Goal: Transaction & Acquisition: Purchase product/service

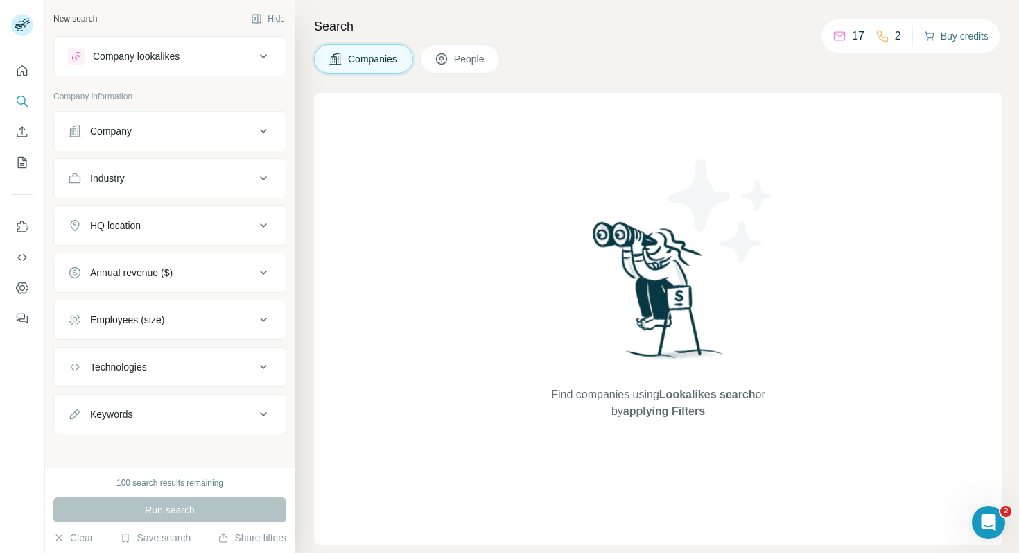
click at [955, 42] on button "Buy credits" at bounding box center [956, 35] width 64 height 19
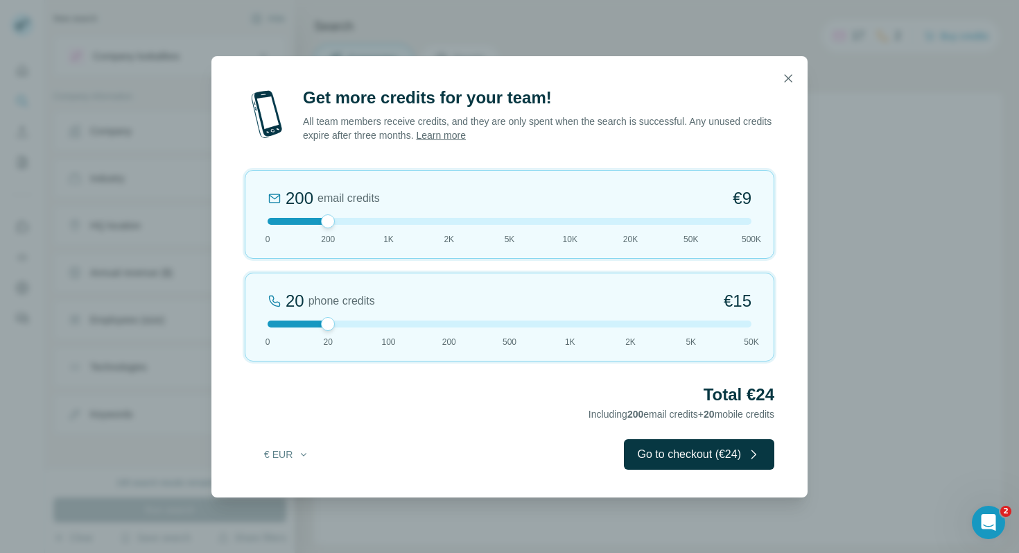
click at [368, 321] on div at bounding box center [510, 323] width 484 height 7
click at [794, 70] on button "button" at bounding box center [788, 78] width 28 height 28
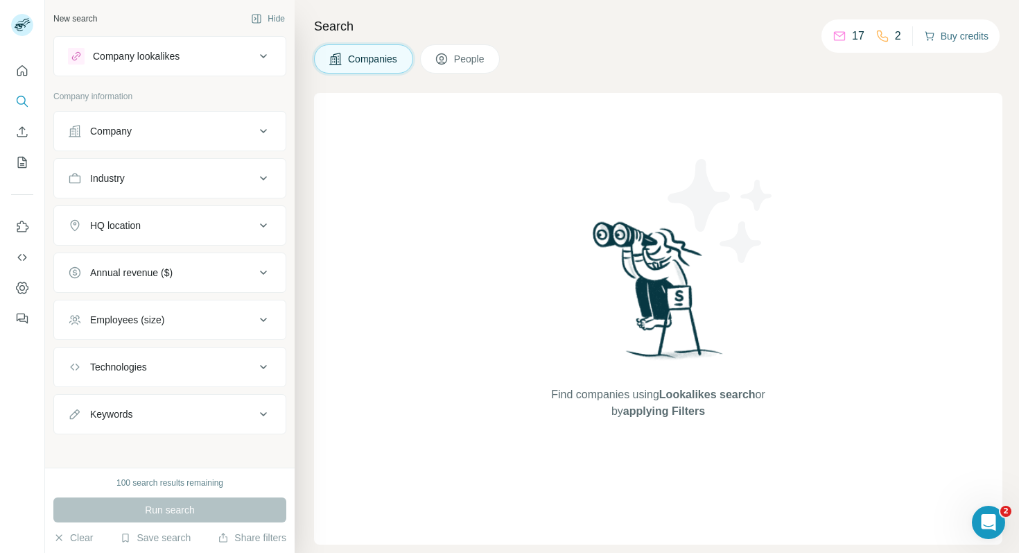
click at [930, 31] on icon "button" at bounding box center [929, 36] width 11 height 11
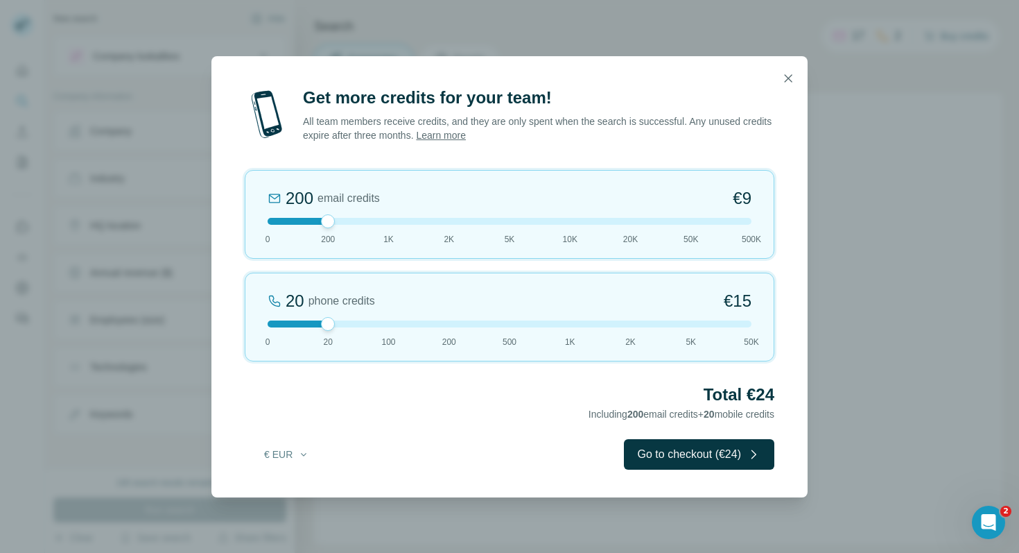
click at [383, 218] on div at bounding box center [510, 221] width 484 height 7
click at [444, 324] on div at bounding box center [510, 323] width 484 height 7
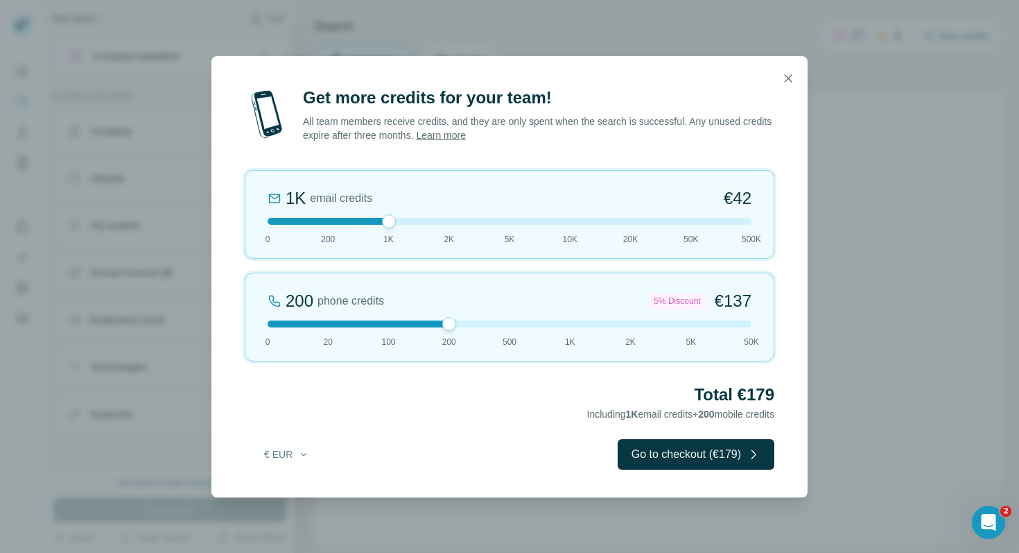
click at [395, 325] on div at bounding box center [510, 323] width 484 height 7
click at [329, 322] on div at bounding box center [510, 323] width 484 height 7
click at [424, 222] on div at bounding box center [510, 221] width 484 height 7
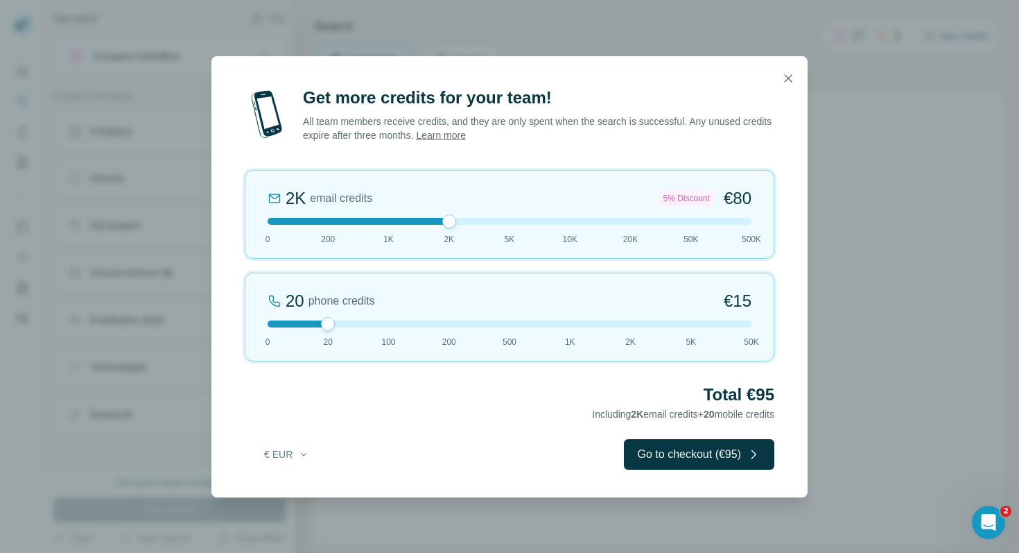
click at [390, 219] on div at bounding box center [510, 221] width 484 height 7
click at [383, 327] on div "20 phone credits €[PHONE_NUMBER] 1K 2K 5K 50K" at bounding box center [510, 316] width 530 height 89
click at [345, 328] on div "100 phone credits €[PHONE_NUMBER] 1K 2K 5K 50K" at bounding box center [510, 316] width 530 height 89
click at [384, 326] on div at bounding box center [510, 323] width 484 height 7
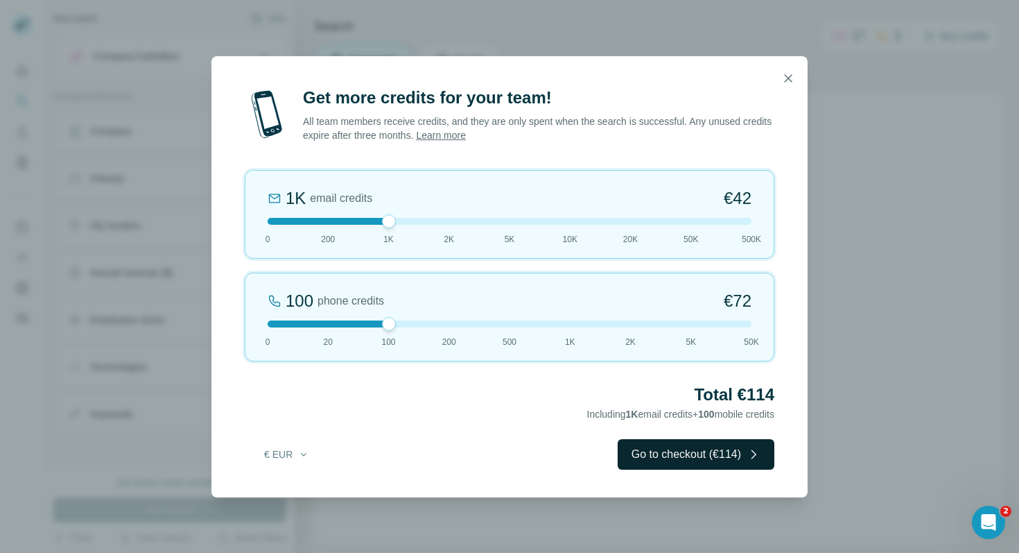
click at [699, 454] on button "Go to checkout (€114)" at bounding box center [696, 454] width 157 height 31
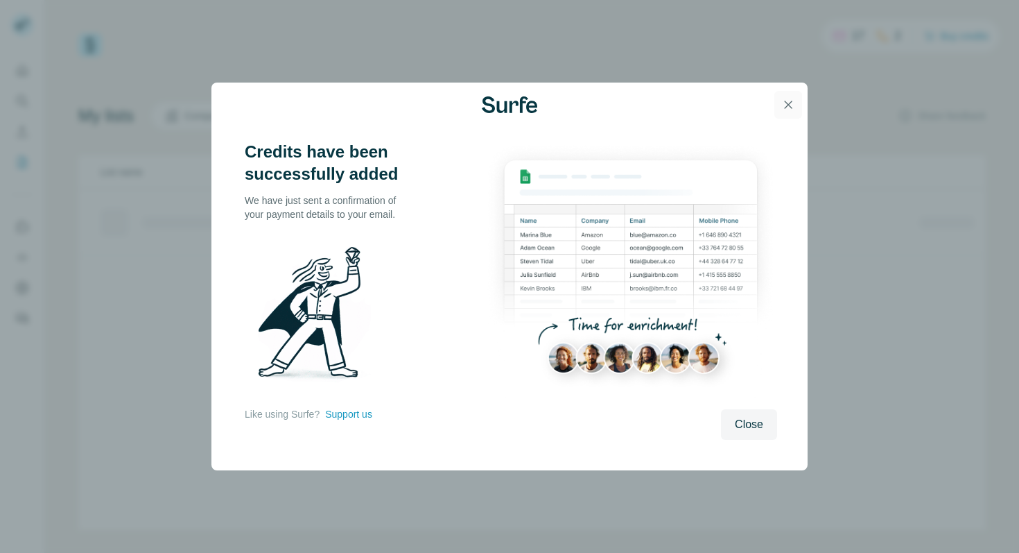
click at [788, 103] on icon "button" at bounding box center [788, 105] width 14 height 14
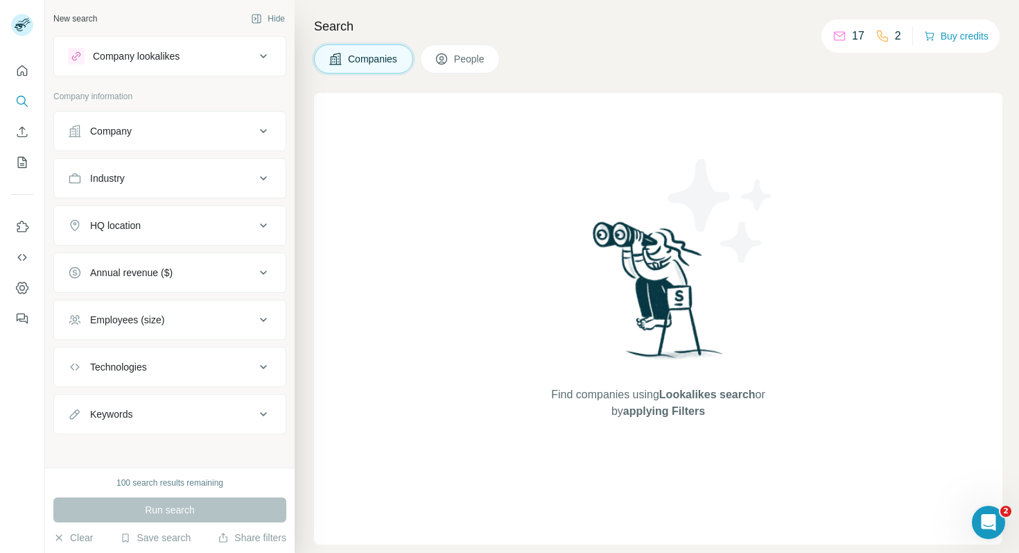
click at [867, 40] on div "17 2" at bounding box center [867, 35] width 69 height 19
click at [933, 38] on button "Buy credits" at bounding box center [956, 35] width 64 height 19
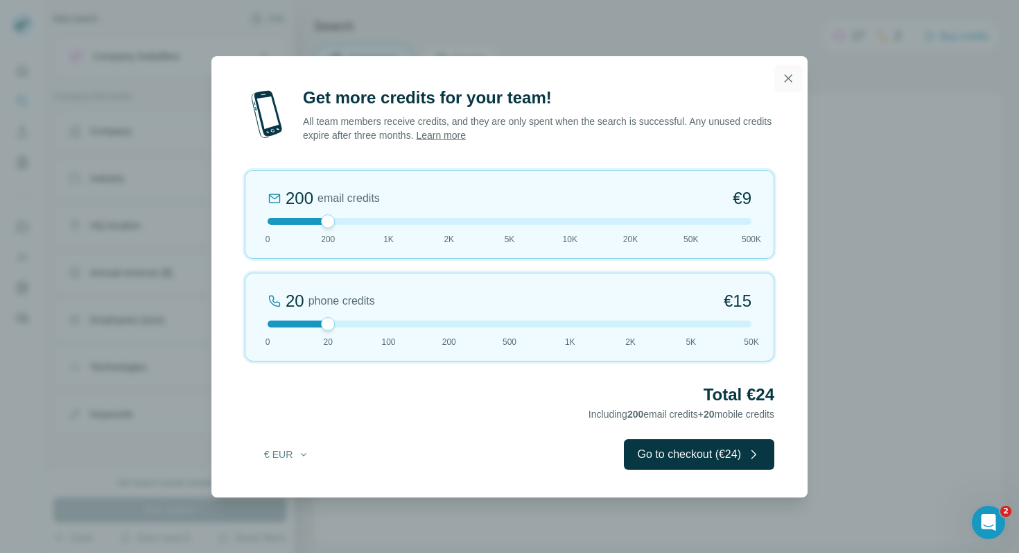
click at [786, 78] on icon "button" at bounding box center [788, 78] width 14 height 14
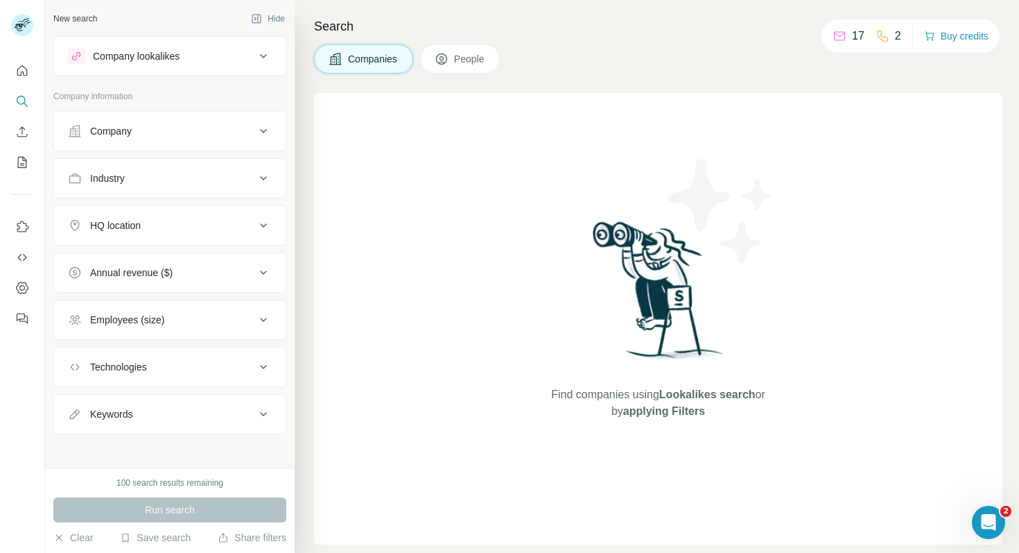
click at [838, 33] on icon at bounding box center [840, 36] width 14 height 14
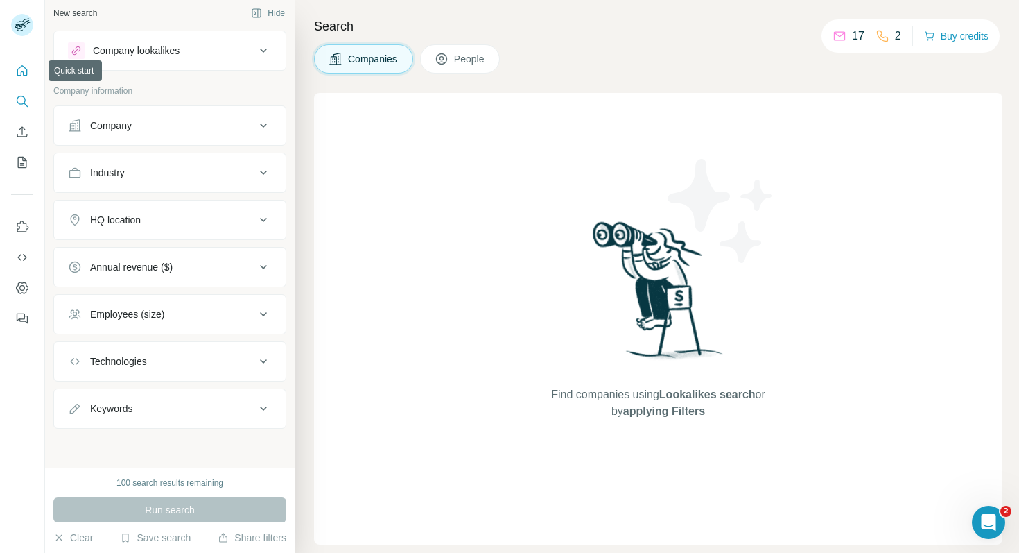
click at [20, 70] on icon "Quick start" at bounding box center [22, 71] width 14 height 14
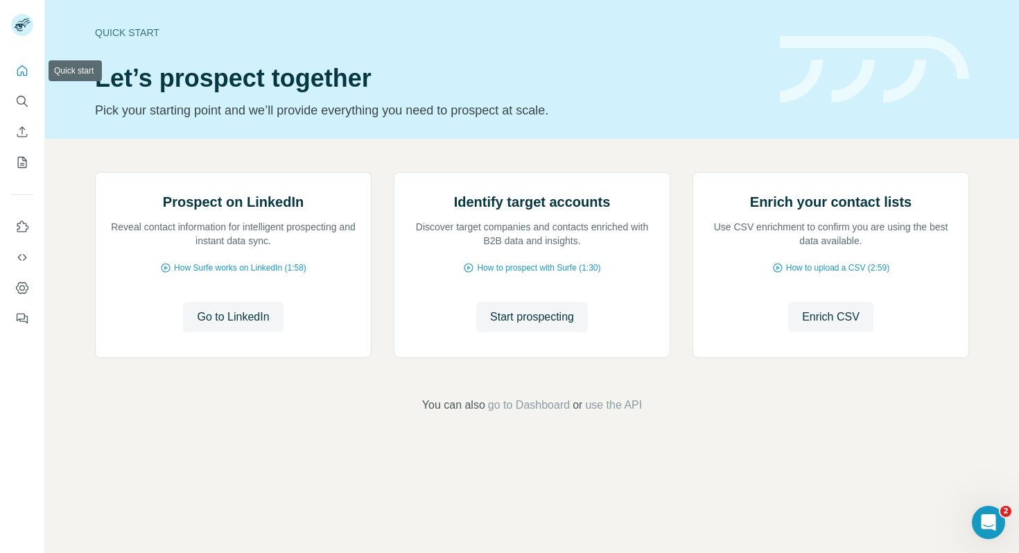
click at [26, 75] on icon "Quick start" at bounding box center [22, 70] width 10 height 10
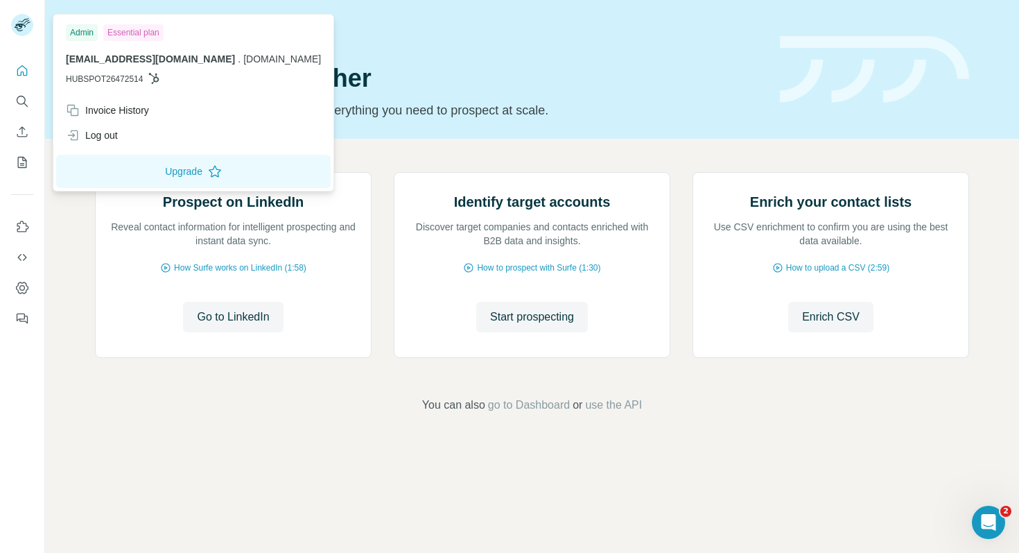
click at [31, 24] on rect at bounding box center [22, 25] width 22 height 22
click at [26, 70] on icon "Quick start" at bounding box center [22, 71] width 14 height 14
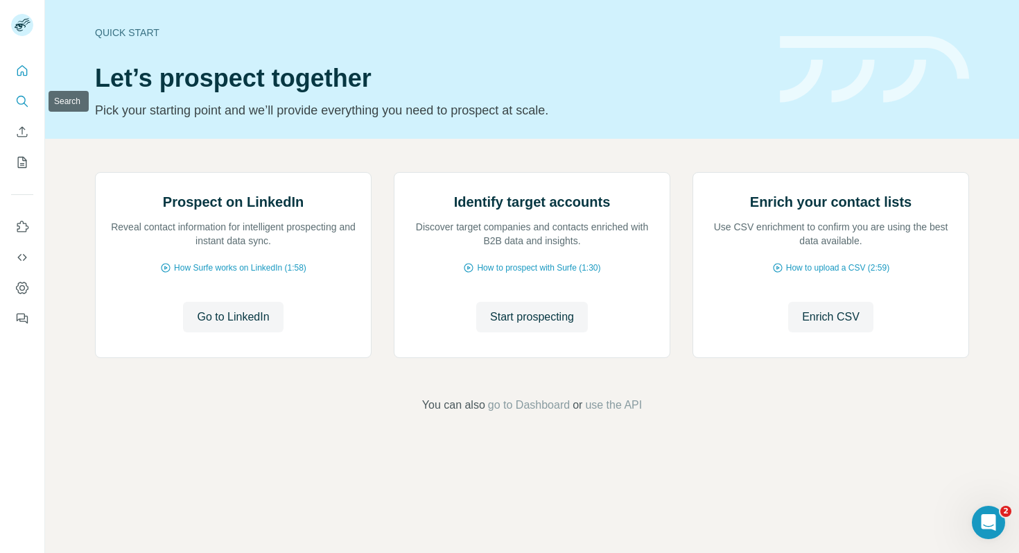
click at [23, 103] on icon "Search" at bounding box center [21, 100] width 9 height 9
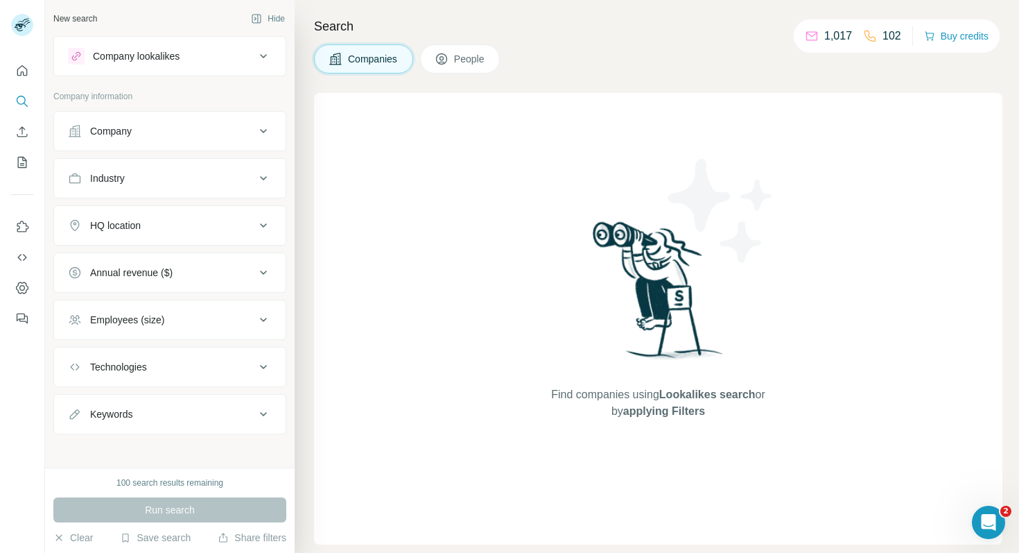
click at [851, 39] on div "1,017 102" at bounding box center [853, 35] width 96 height 19
click at [806, 37] on icon at bounding box center [812, 36] width 14 height 14
click at [232, 56] on div "Company lookalikes" at bounding box center [161, 56] width 187 height 17
